Goal: Transaction & Acquisition: Purchase product/service

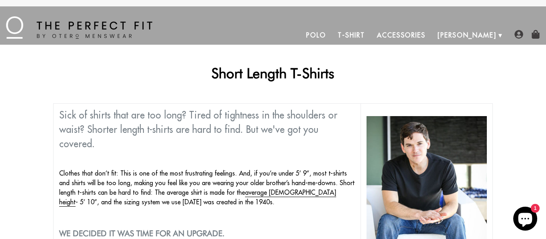
click at [370, 34] on link "T-Shirt" at bounding box center [351, 35] width 39 height 19
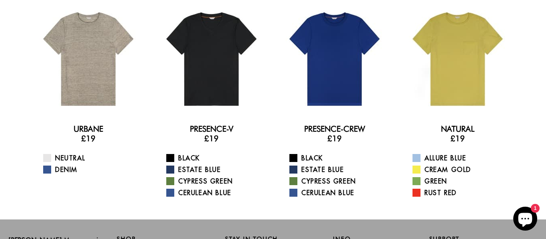
scroll to position [44, 0]
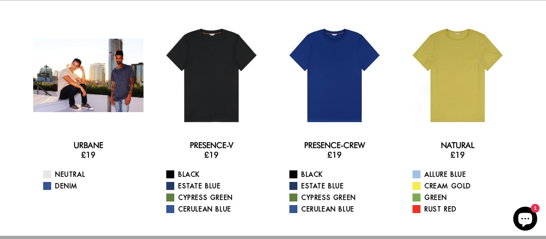
click at [64, 103] on div at bounding box center [88, 75] width 110 height 110
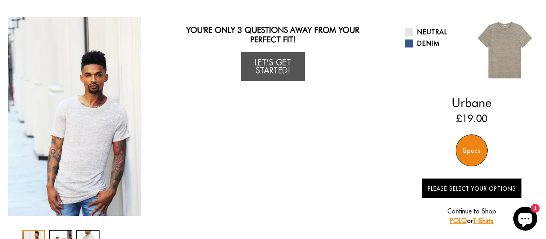
scroll to position [48, 0]
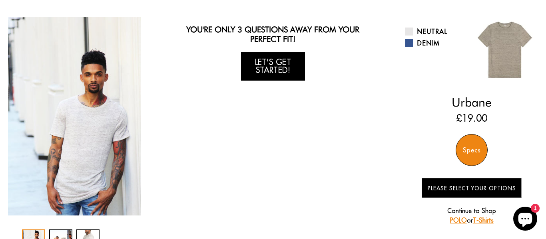
click at [282, 66] on link "Let's Get Started!" at bounding box center [273, 66] width 64 height 29
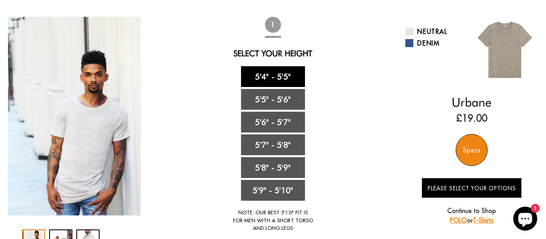
click at [283, 75] on link "5'4" - 5'5"" at bounding box center [273, 76] width 64 height 21
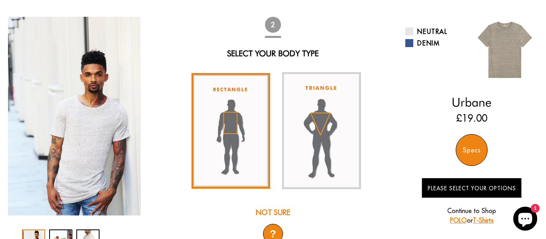
click at [245, 105] on img at bounding box center [230, 131] width 79 height 116
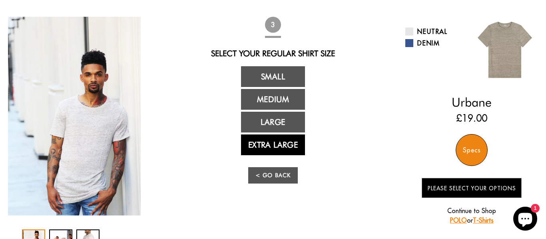
click at [272, 144] on link "Extra Large" at bounding box center [273, 145] width 64 height 21
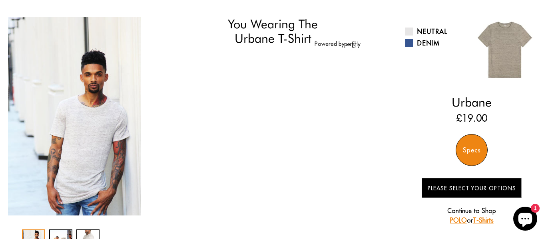
select select "XL"
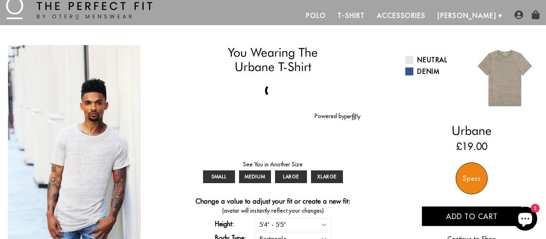
scroll to position [16, 0]
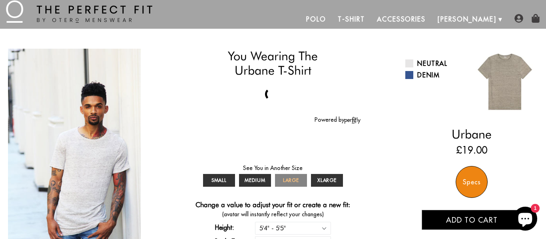
click at [296, 179] on span "LARGE" at bounding box center [291, 180] width 16 height 6
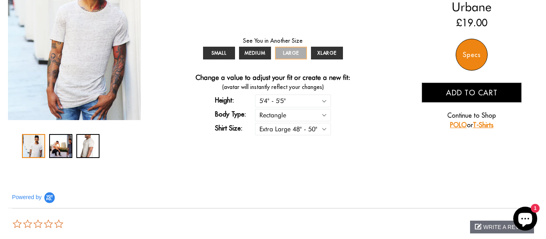
scroll to position [144, 0]
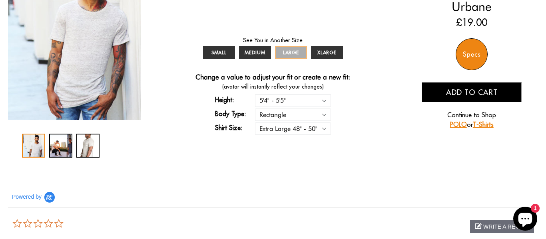
click at [289, 50] on span "LARGE" at bounding box center [291, 53] width 16 height 6
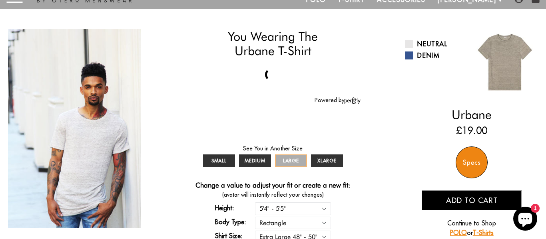
scroll to position [32, 0]
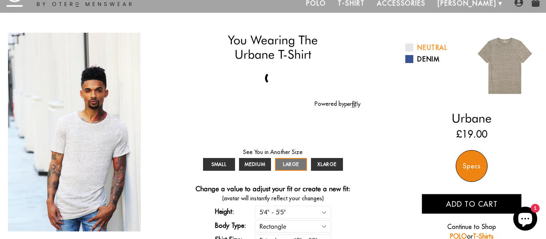
click at [421, 47] on link "Neutral" at bounding box center [435, 48] width 60 height 10
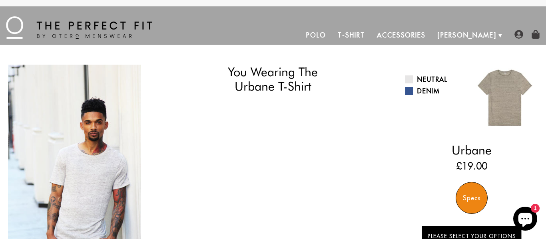
select select "XL"
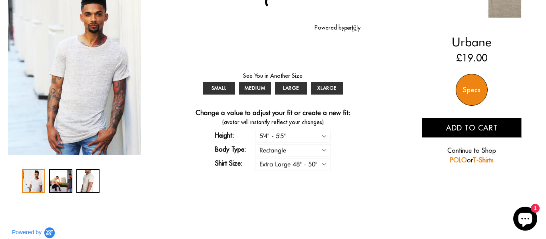
scroll to position [112, 0]
